Goal: Find specific page/section: Find specific page/section

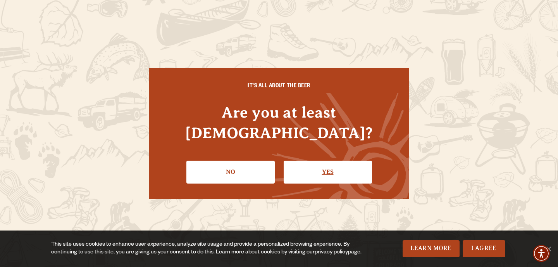
click at [297, 162] on link "Yes" at bounding box center [328, 171] width 88 height 22
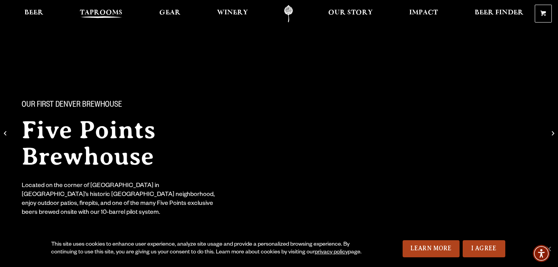
click at [103, 15] on span "Taprooms" at bounding box center [101, 13] width 43 height 6
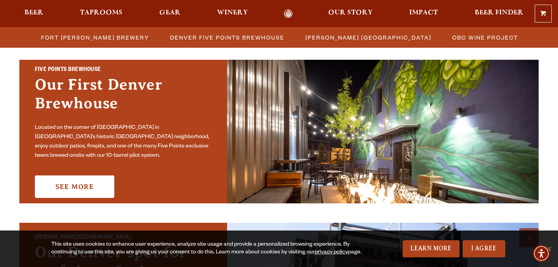
scroll to position [397, 0]
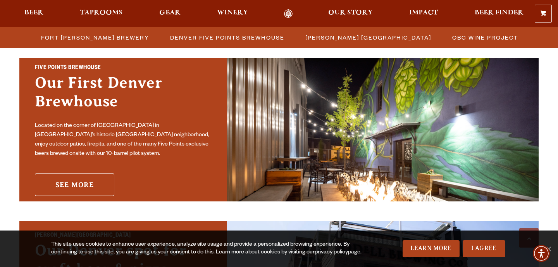
click at [81, 184] on link "See More" at bounding box center [74, 184] width 79 height 22
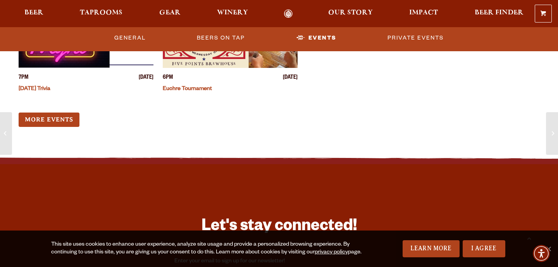
scroll to position [2243, 0]
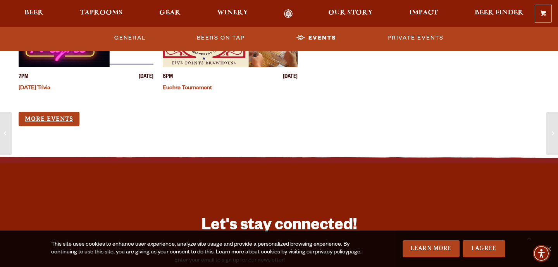
click at [50, 112] on link "More Events" at bounding box center [49, 119] width 61 height 14
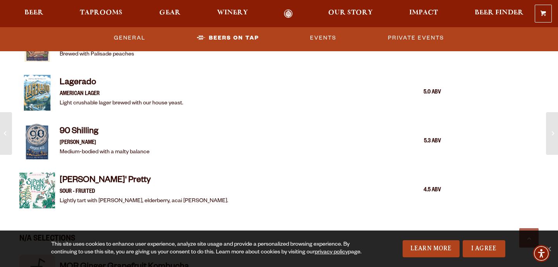
scroll to position [1184, 0]
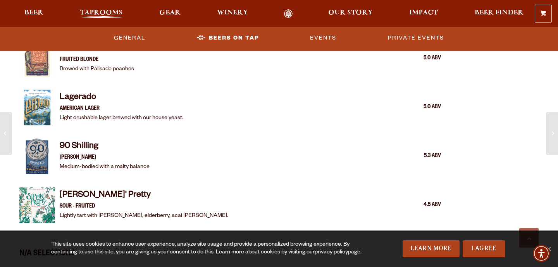
click at [98, 13] on span "Taprooms" at bounding box center [101, 13] width 43 height 6
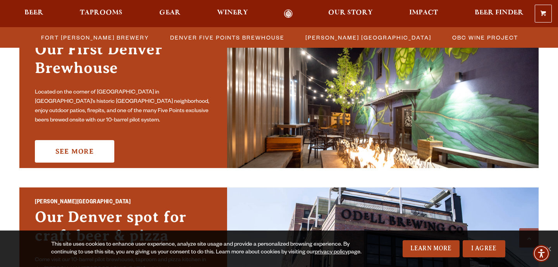
scroll to position [431, 0]
